Goal: Transaction & Acquisition: Purchase product/service

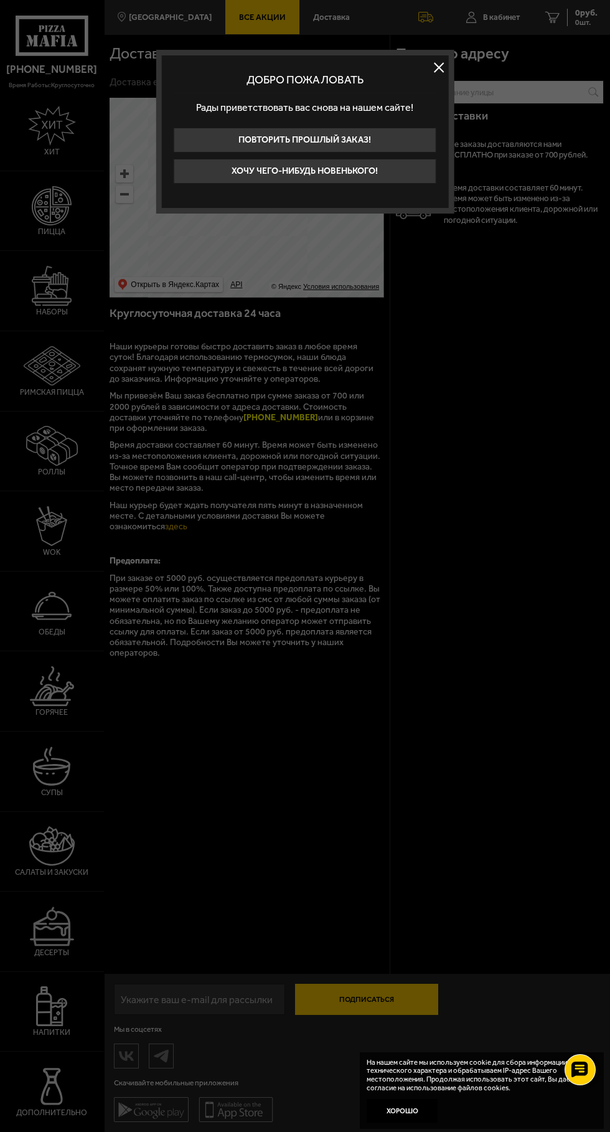
click at [298, 180] on button "Хочу чего-нибудь новенького!" at bounding box center [305, 171] width 263 height 25
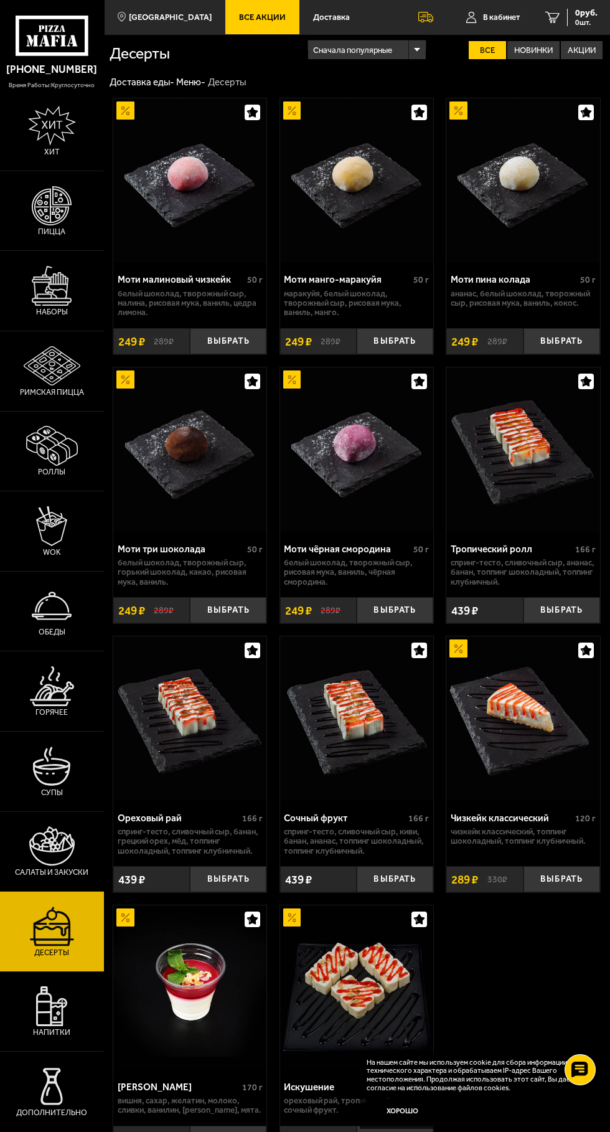
click at [48, 35] on icon at bounding box center [52, 36] width 73 height 40
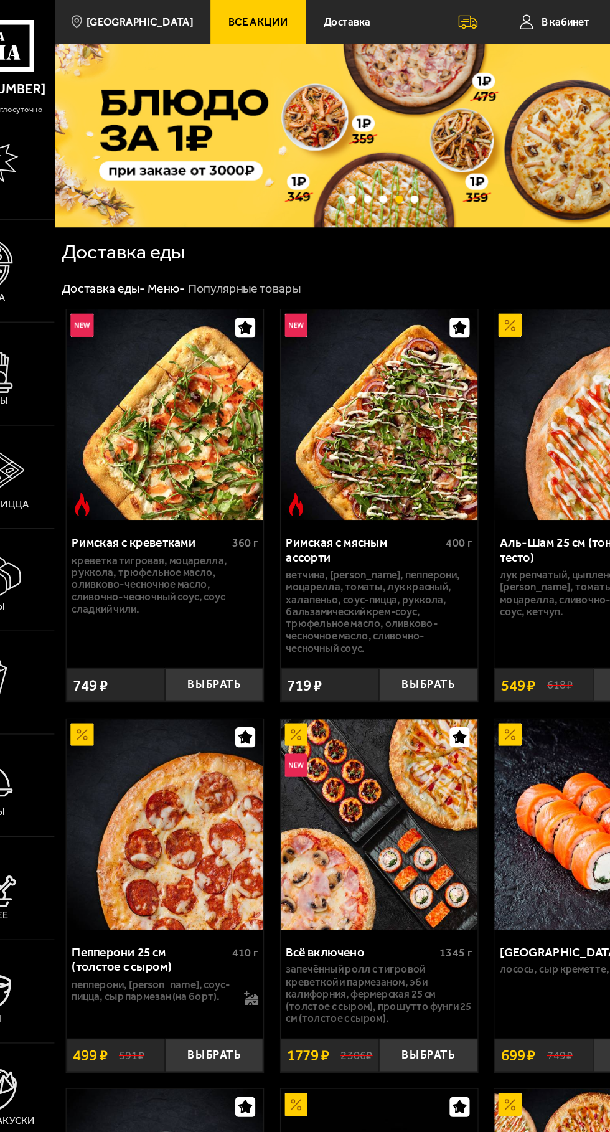
click at [255, 20] on span "Все Акции" at bounding box center [262, 17] width 47 height 8
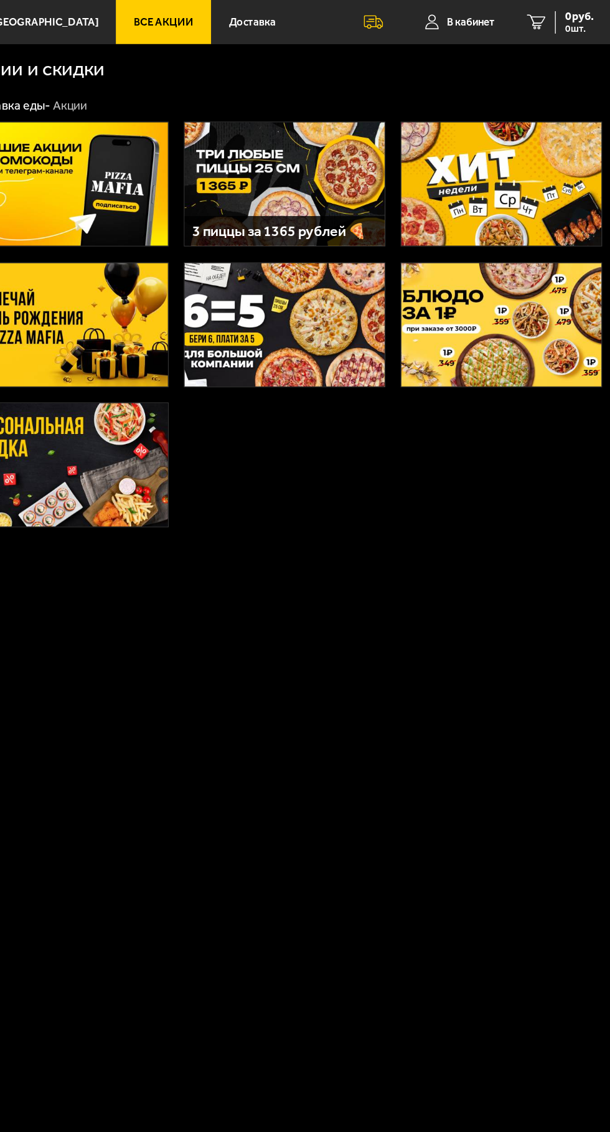
click at [489, 147] on img at bounding box center [526, 143] width 156 height 96
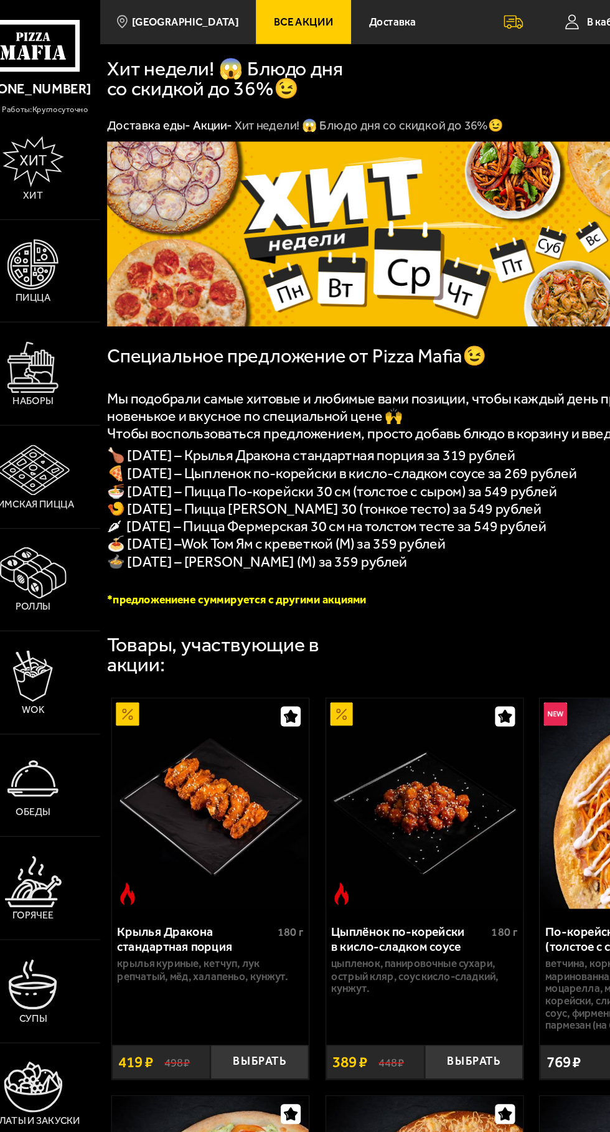
click at [58, 226] on img at bounding box center [52, 206] width 40 height 40
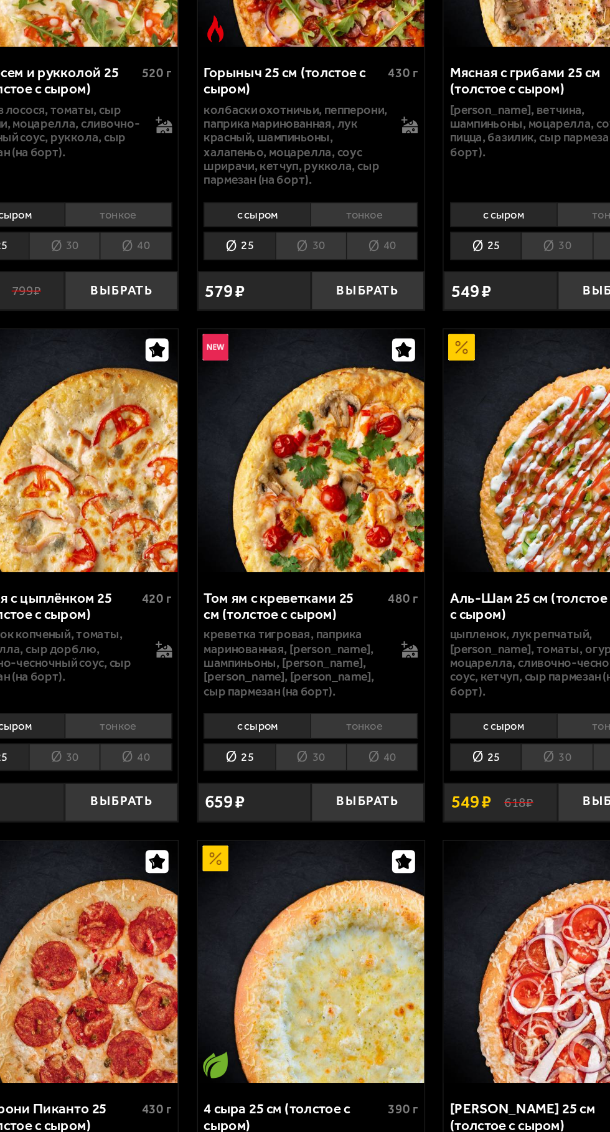
scroll to position [383, 0]
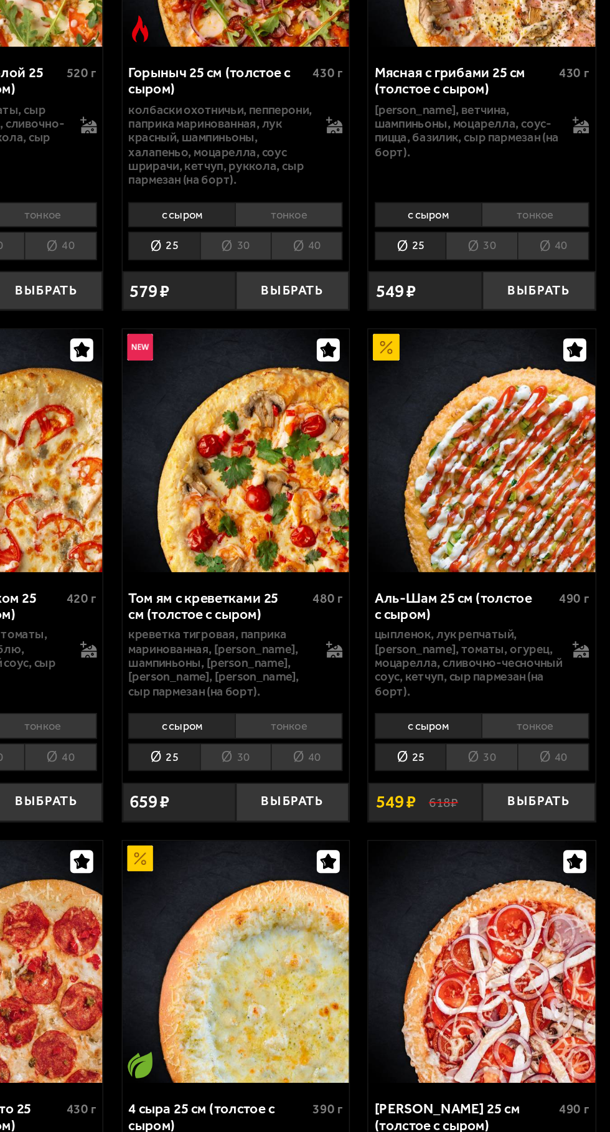
click at [544, 757] on button "Выбрать" at bounding box center [562, 746] width 77 height 26
click at [547, 697] on li "тонкое" at bounding box center [559, 694] width 73 height 17
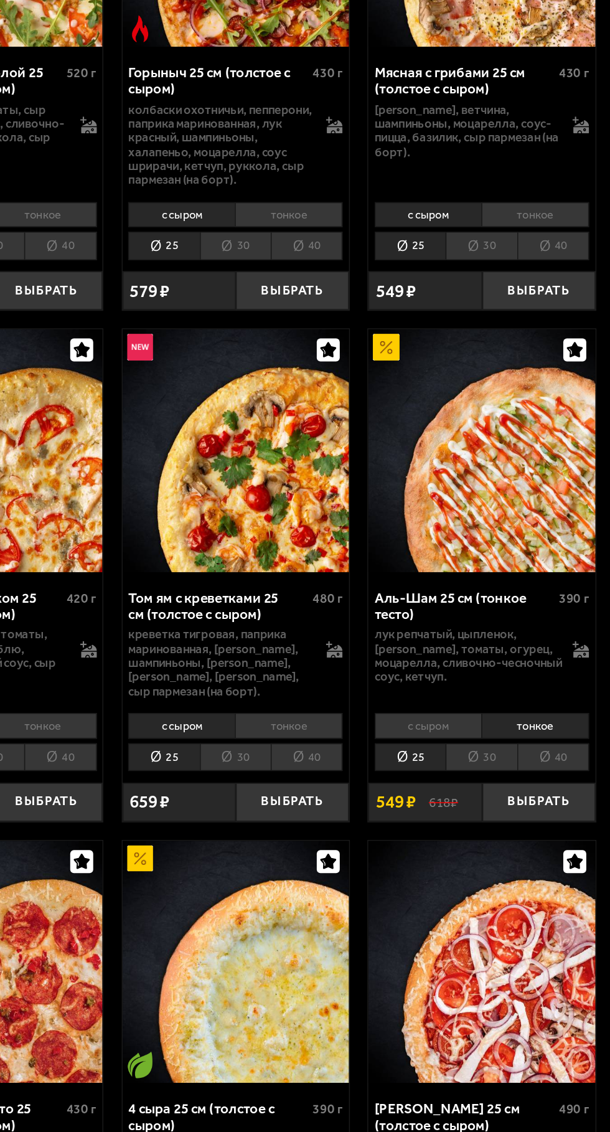
click at [549, 747] on button "Выбрать" at bounding box center [562, 746] width 77 height 26
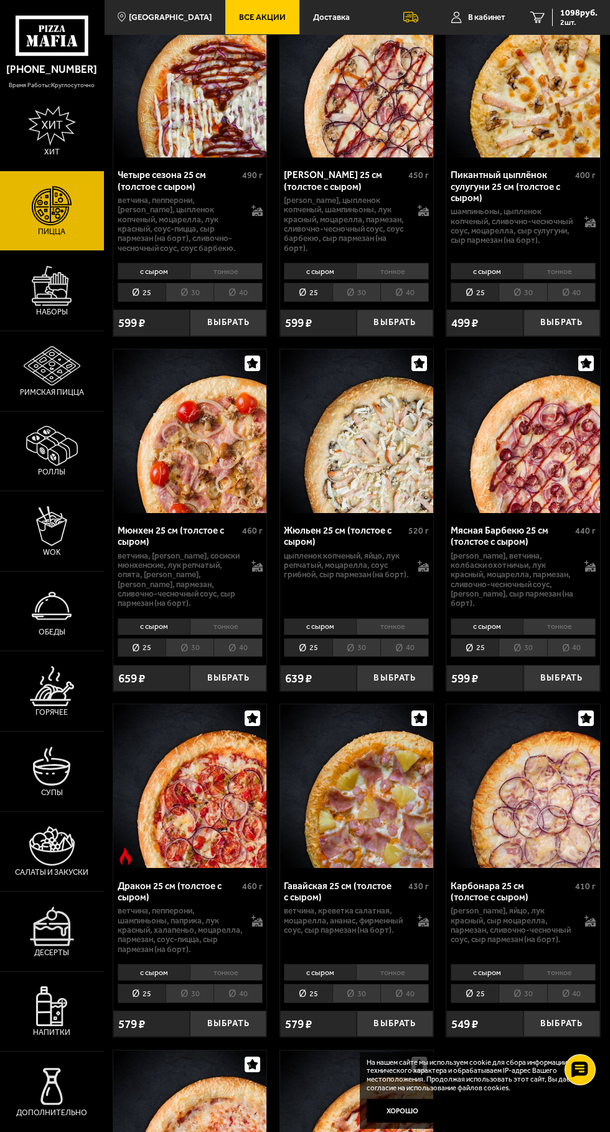
scroll to position [2917, 0]
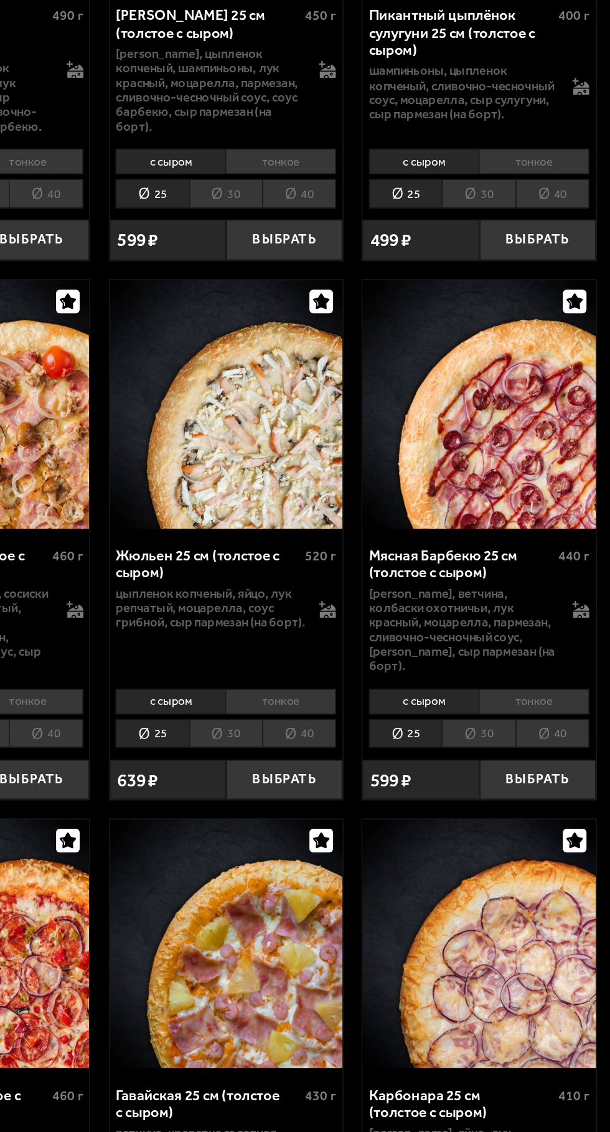
click at [547, 659] on button "Выбрать" at bounding box center [562, 672] width 77 height 26
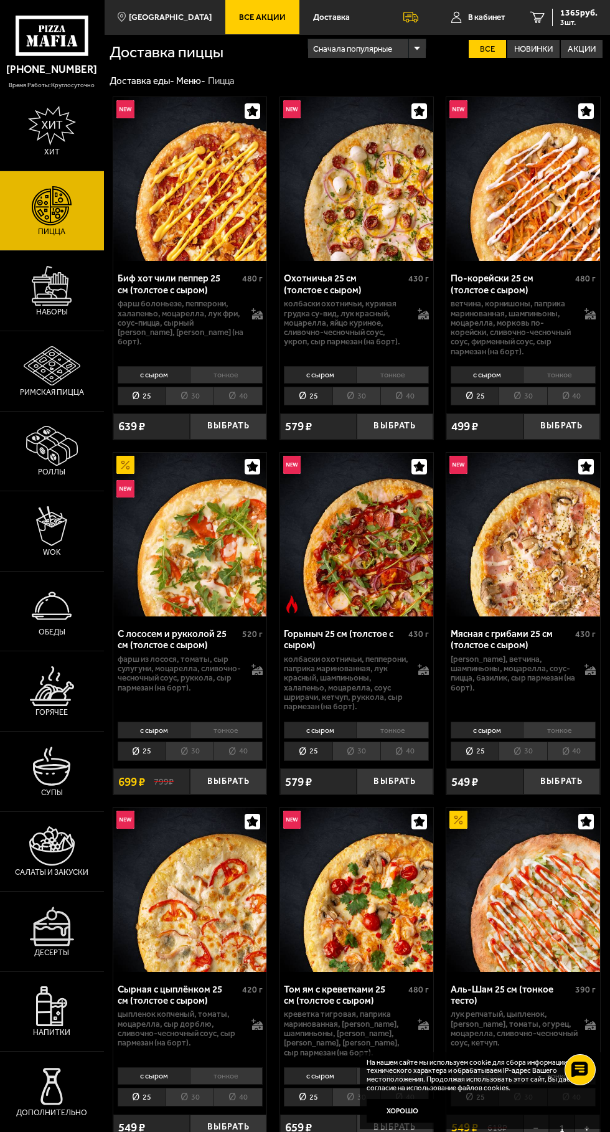
scroll to position [0, 0]
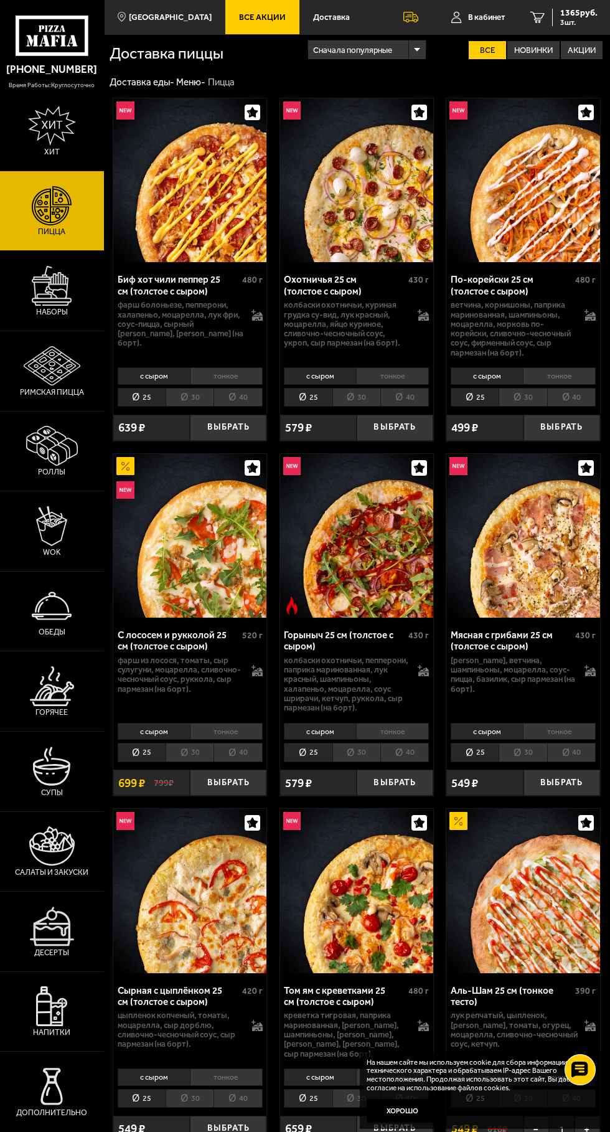
click at [569, 12] on span "1365 руб." at bounding box center [578, 13] width 37 height 9
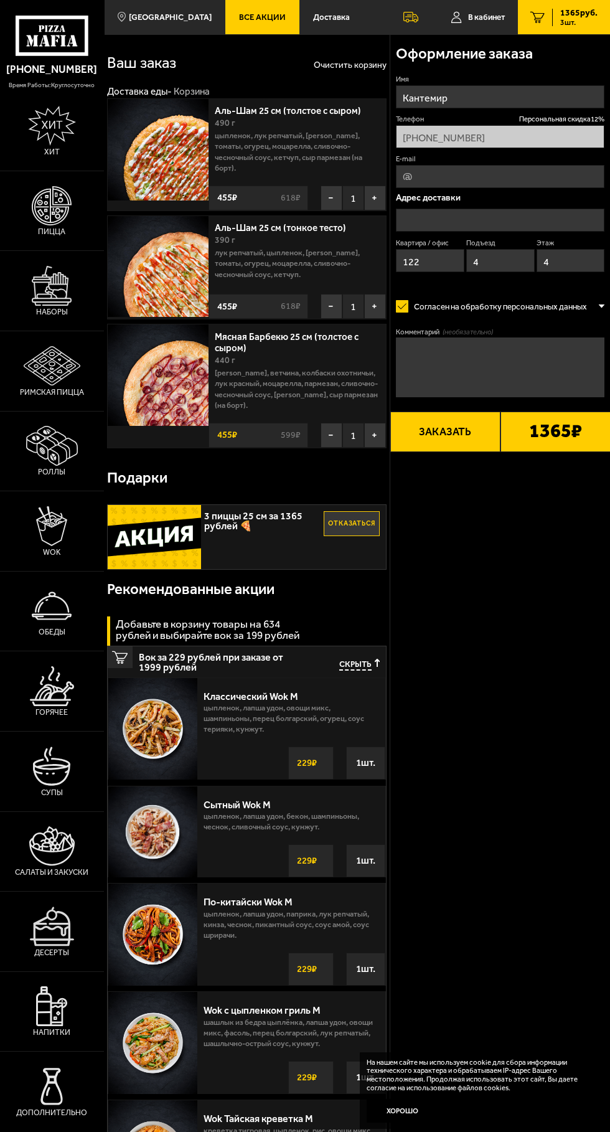
type input "Серебристый бульвар, 18к2"
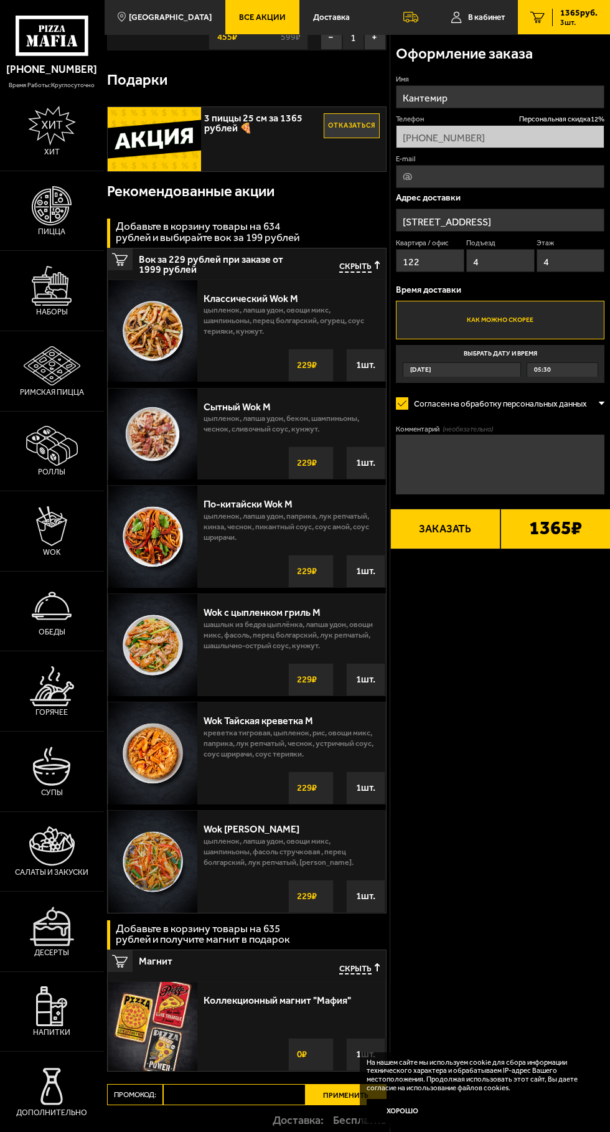
scroll to position [546, 0]
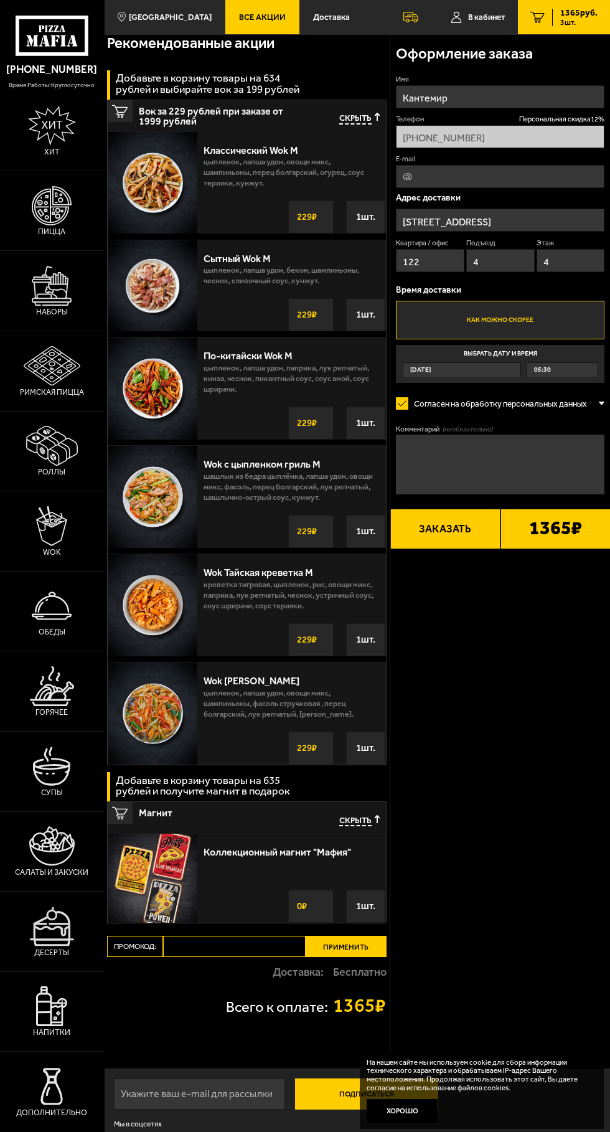
click at [352, 902] on div "1 шт." at bounding box center [365, 906] width 39 height 33
click at [189, 878] on img at bounding box center [153, 879] width 90 height 90
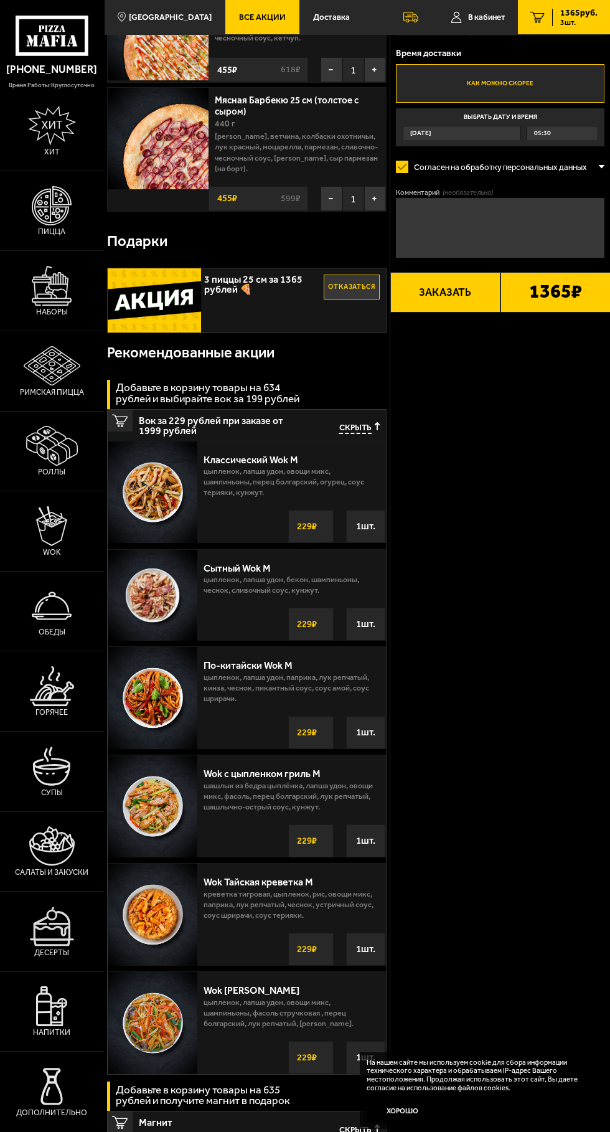
scroll to position [0, 0]
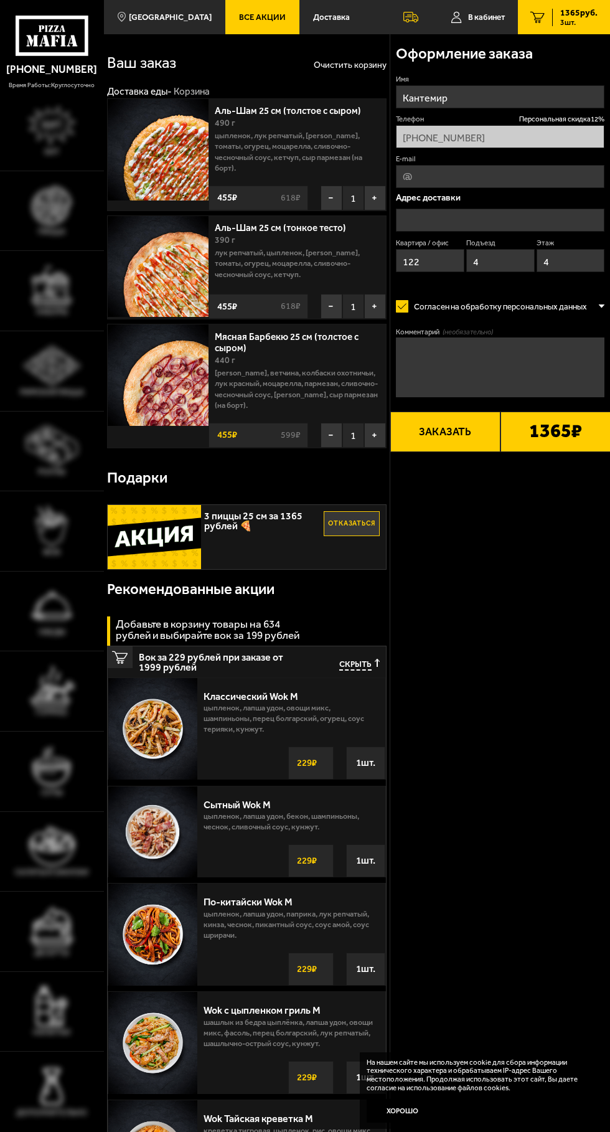
type input "[STREET_ADDRESS]"
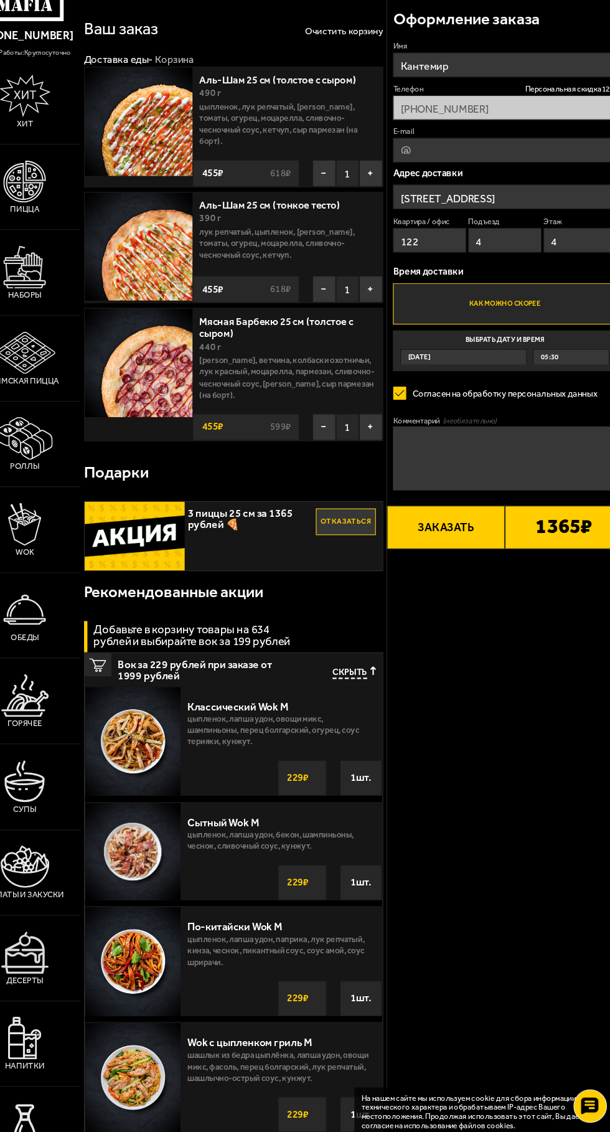
click at [559, 529] on b "1365 ₽" at bounding box center [555, 529] width 53 height 21
click at [467, 541] on button "Заказать" at bounding box center [445, 529] width 110 height 40
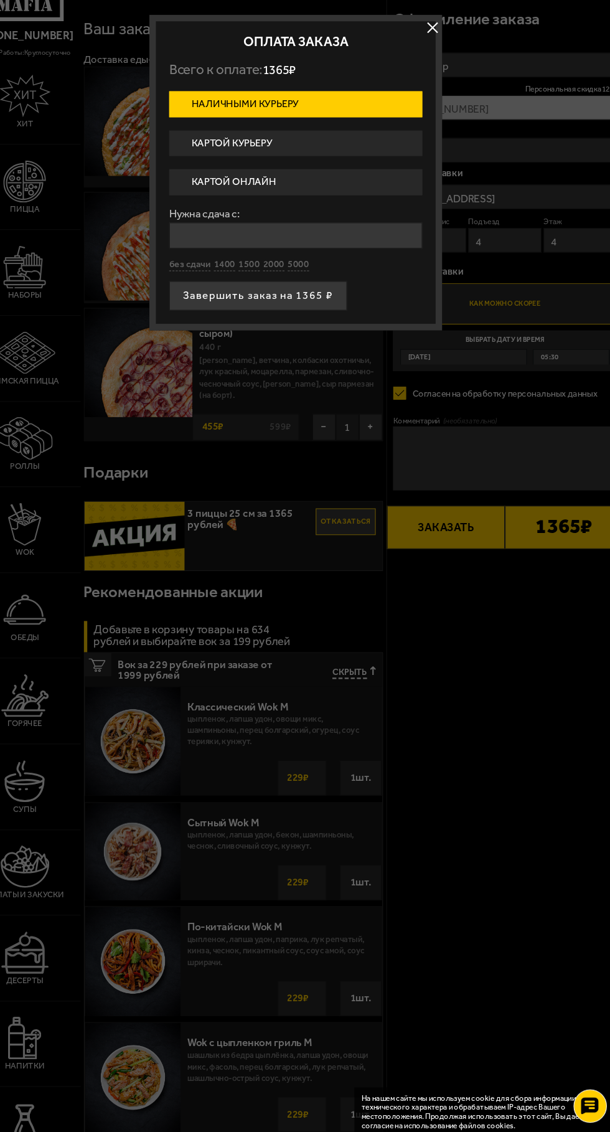
click at [346, 235] on label "Нужна сдача с:" at bounding box center [305, 236] width 237 height 10
click at [346, 244] on input "Нужна сдача с:" at bounding box center [305, 256] width 237 height 24
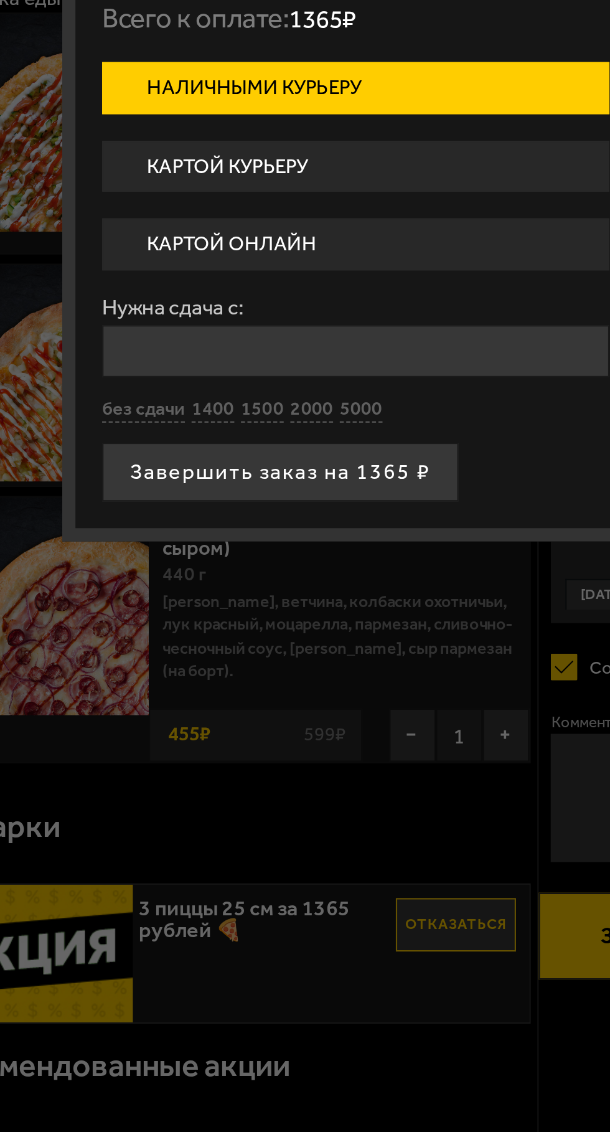
click at [281, 208] on label "Картой онлайн" at bounding box center [305, 206] width 237 height 24
click at [0, 0] on input "Картой онлайн" at bounding box center [0, 0] width 0 height 0
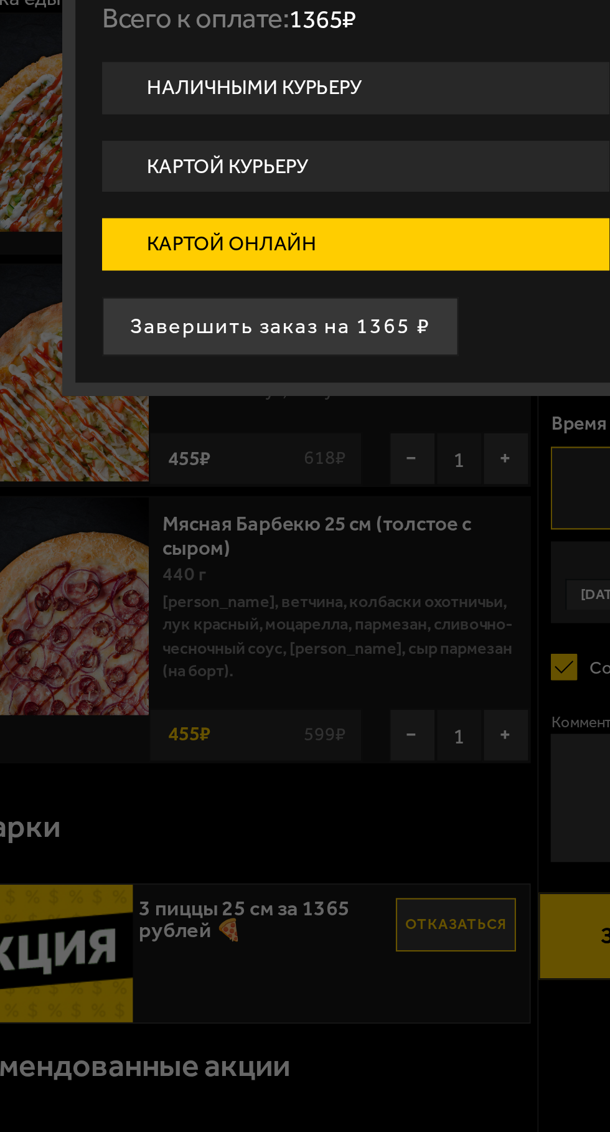
click at [318, 239] on button "Завершить заказ на 1365 ₽" at bounding box center [270, 244] width 166 height 27
